Goal: Obtain resource: Obtain resource

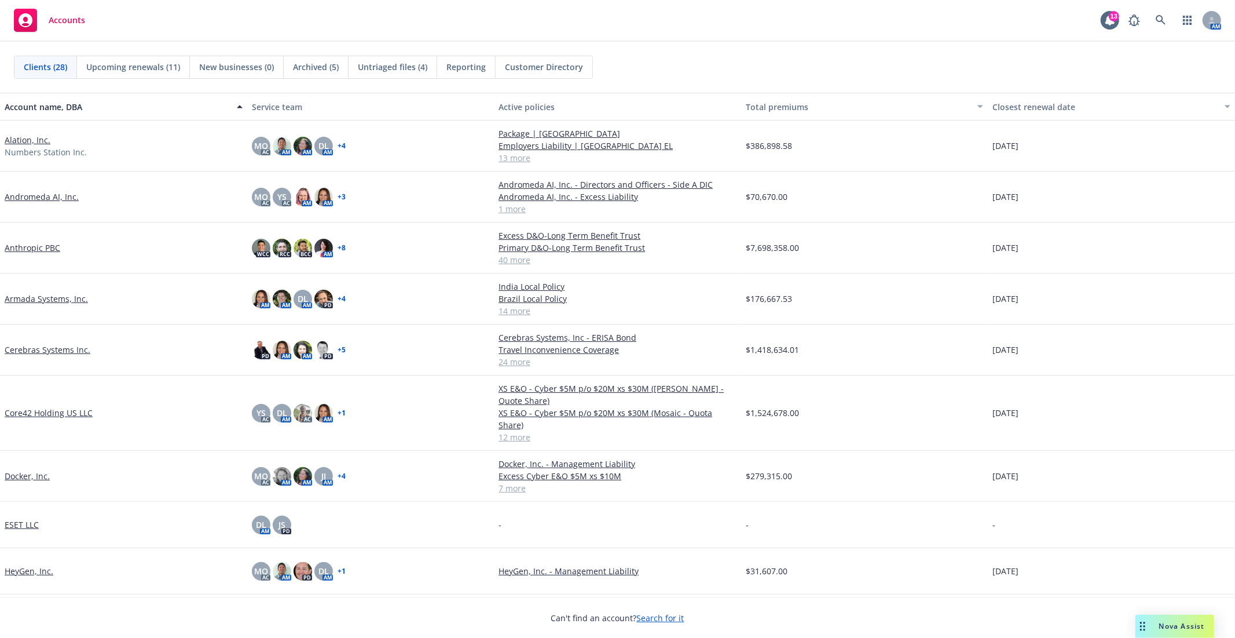
click at [26, 141] on link "Alation, Inc." at bounding box center [28, 140] width 46 height 12
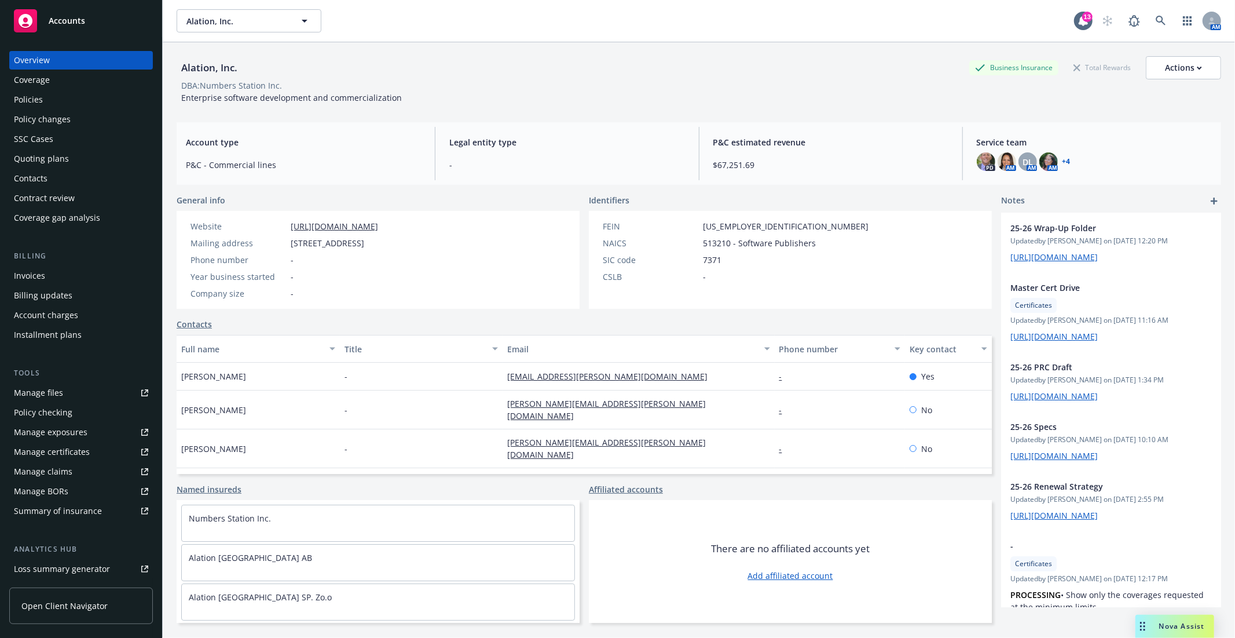
click at [50, 397] on div "Manage files" at bounding box center [38, 392] width 49 height 19
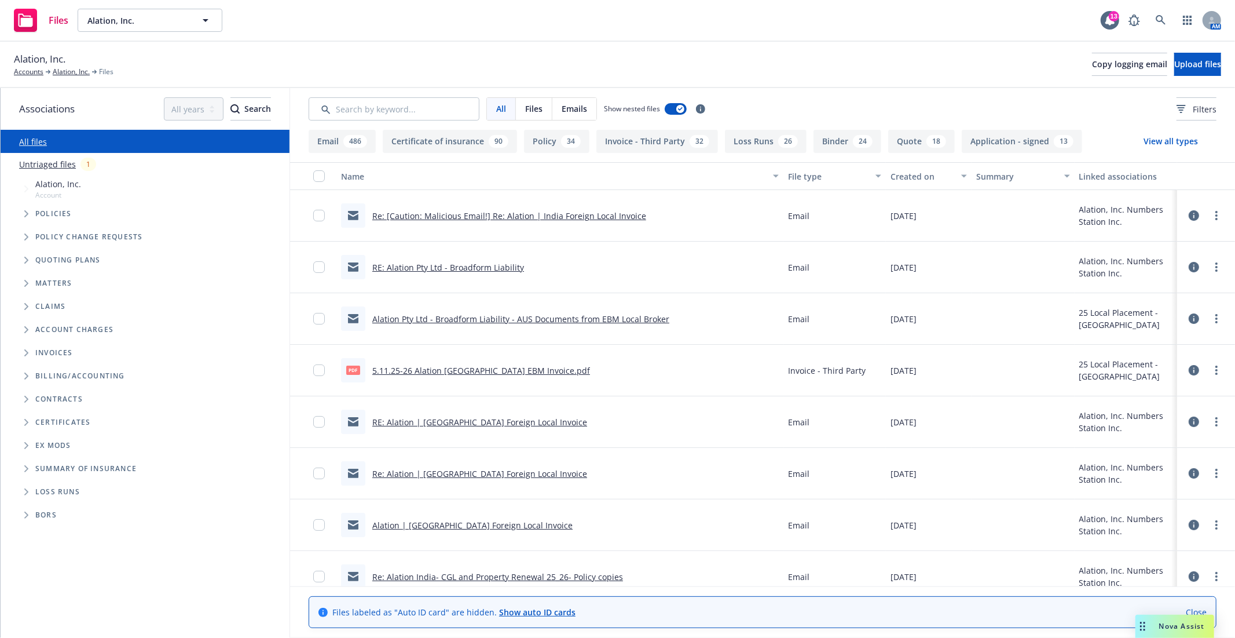
click at [25, 209] on span "Tree Example" at bounding box center [26, 213] width 19 height 19
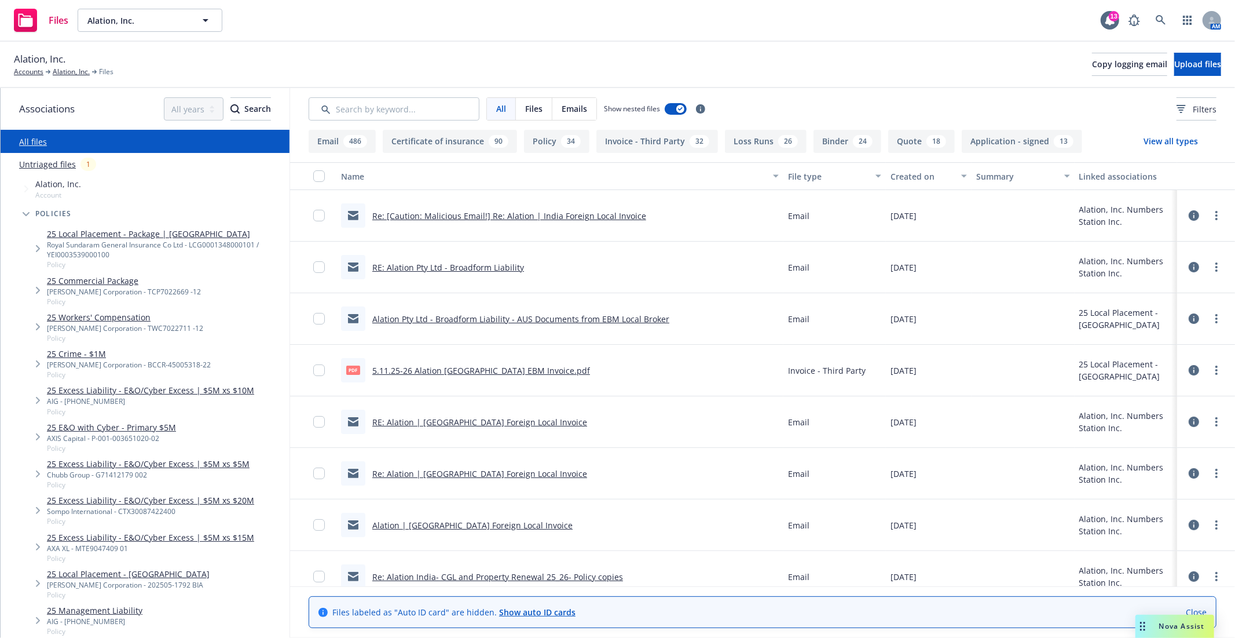
click at [71, 228] on link "25 Local Placement - Package | India" at bounding box center [166, 234] width 238 height 12
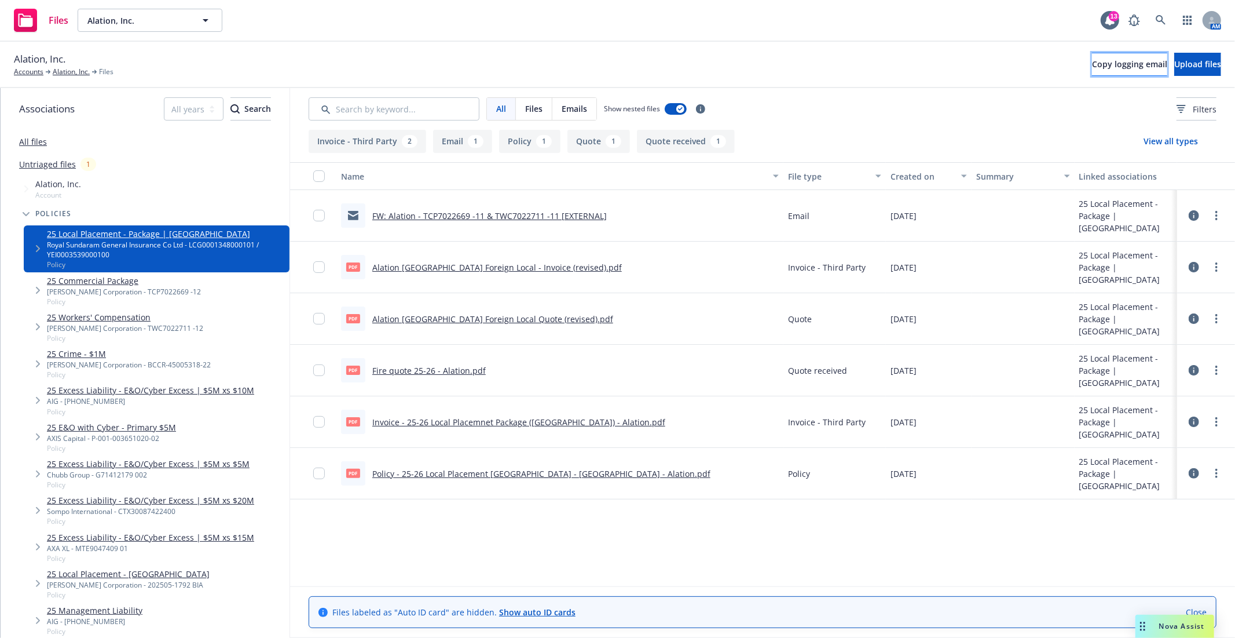
click at [1117, 71] on button "Copy logging email" at bounding box center [1129, 64] width 75 height 23
click at [813, 111] on div "All Files Emails Show nested files Filters" at bounding box center [763, 108] width 908 height 23
click at [1190, 606] on link "Close" at bounding box center [1196, 612] width 21 height 12
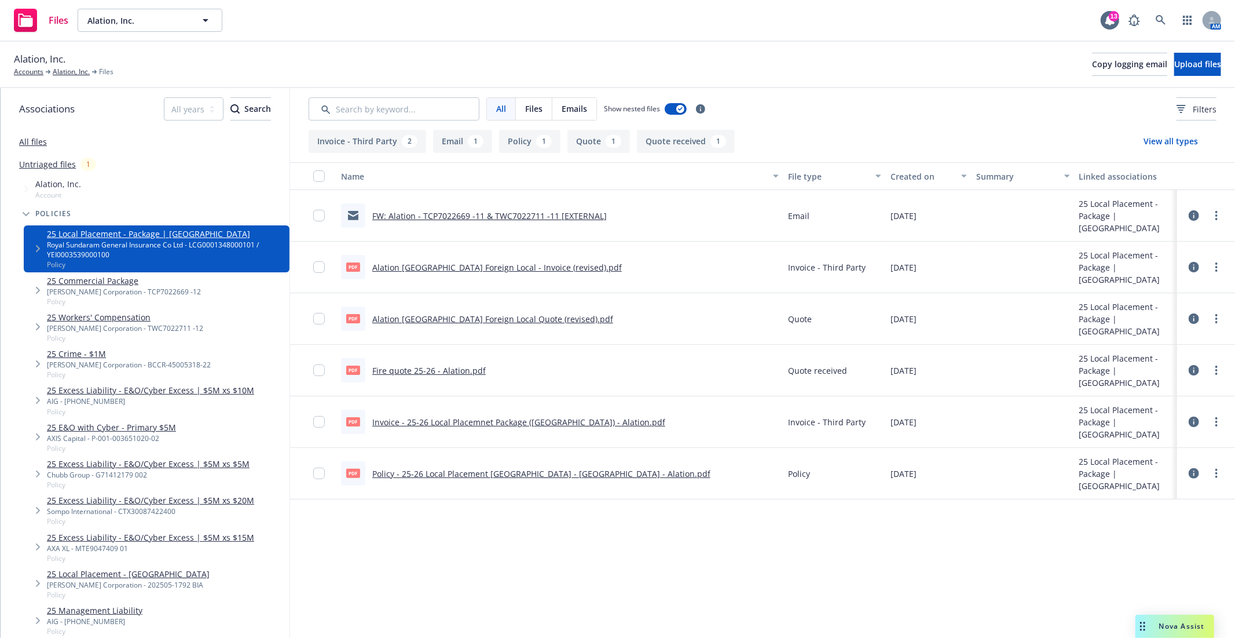
drag, startPoint x: 628, startPoint y: 528, endPoint x: 620, endPoint y: 535, distance: 10.6
click at [621, 535] on div "Name File type Created on Summary Linked associations FW: Alation - TCP7022669 …" at bounding box center [762, 374] width 945 height 424
drag, startPoint x: 627, startPoint y: 579, endPoint x: 613, endPoint y: 556, distance: 27.0
click at [620, 566] on div "Name File type Created on Summary Linked associations FW: Alation - TCP7022669 …" at bounding box center [762, 374] width 945 height 424
